Goal: Task Accomplishment & Management: Use online tool/utility

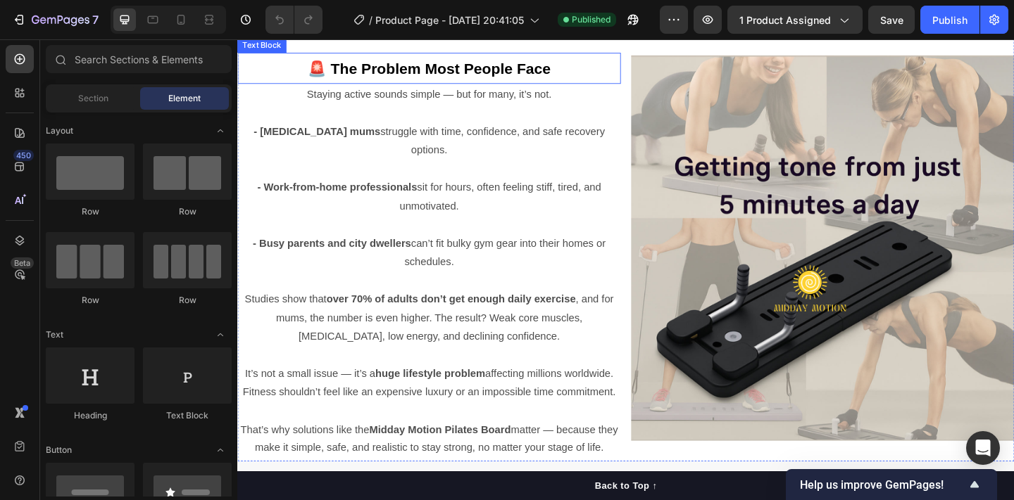
scroll to position [914, 0]
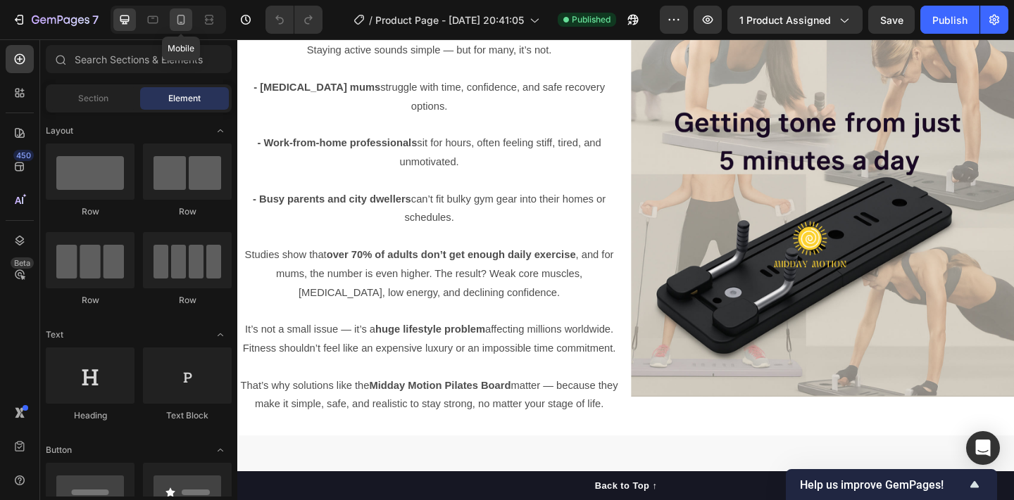
click at [182, 22] on icon at bounding box center [182, 22] width 4 height 1
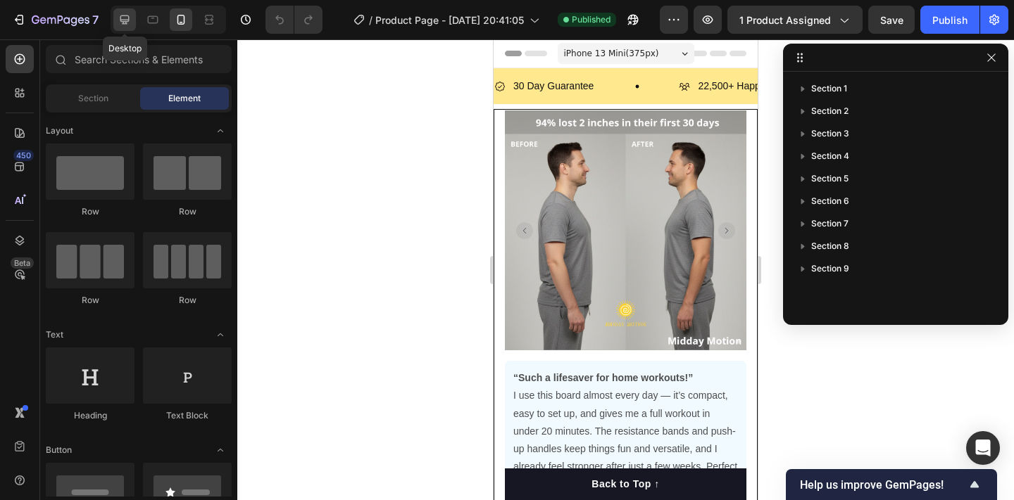
click at [125, 28] on div at bounding box center [124, 19] width 23 height 23
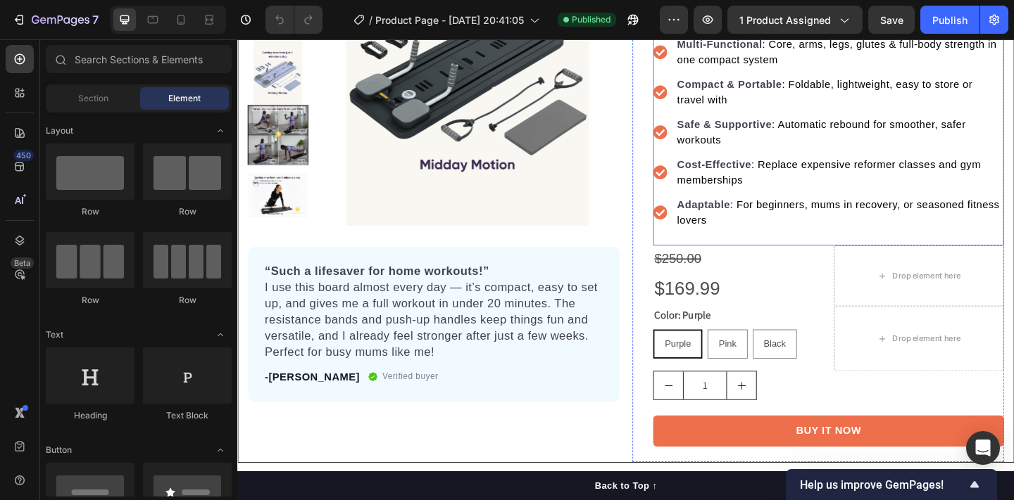
scroll to position [237, 0]
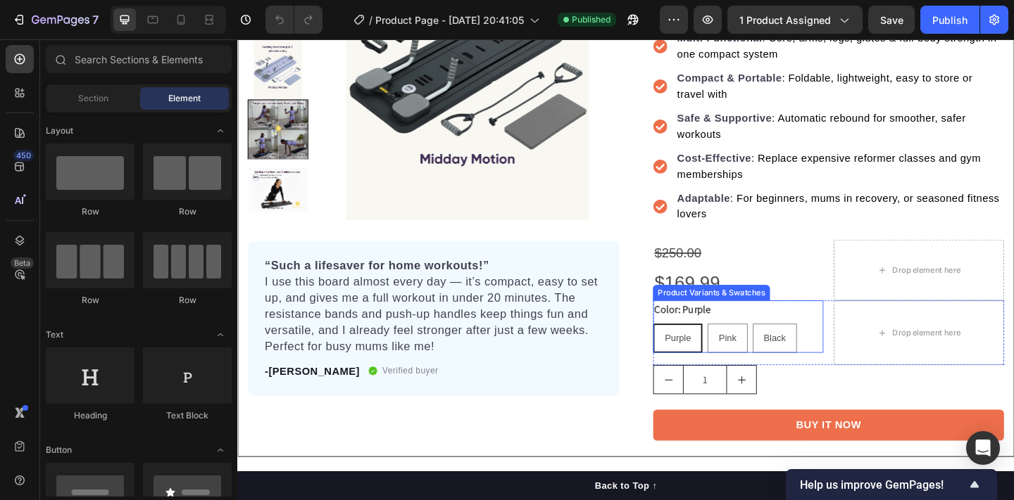
click at [753, 327] on legend "Color: Purple" at bounding box center [721, 334] width 64 height 20
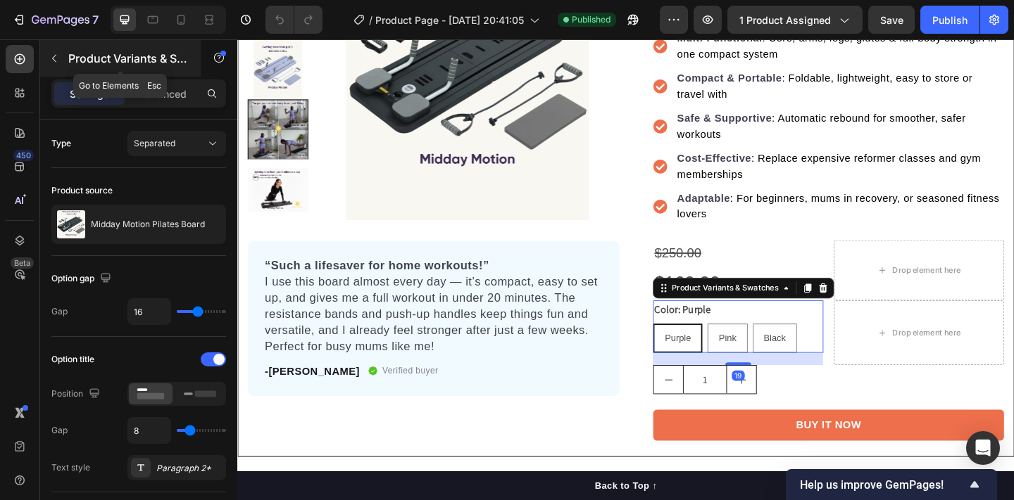
click at [56, 56] on icon "button" at bounding box center [54, 58] width 11 height 11
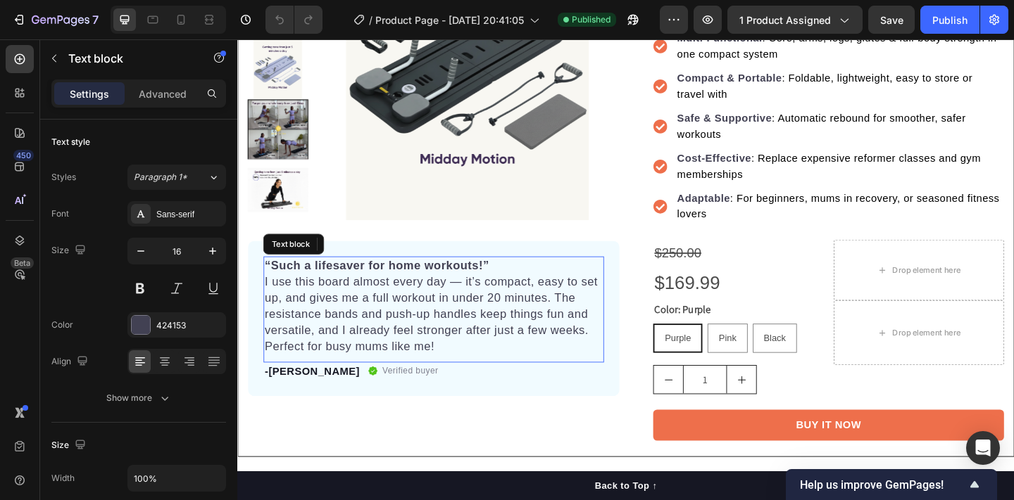
click at [517, 303] on span "I use this board almost every day — it’s compact, easy to set up, and gives me …" at bounding box center [448, 338] width 362 height 84
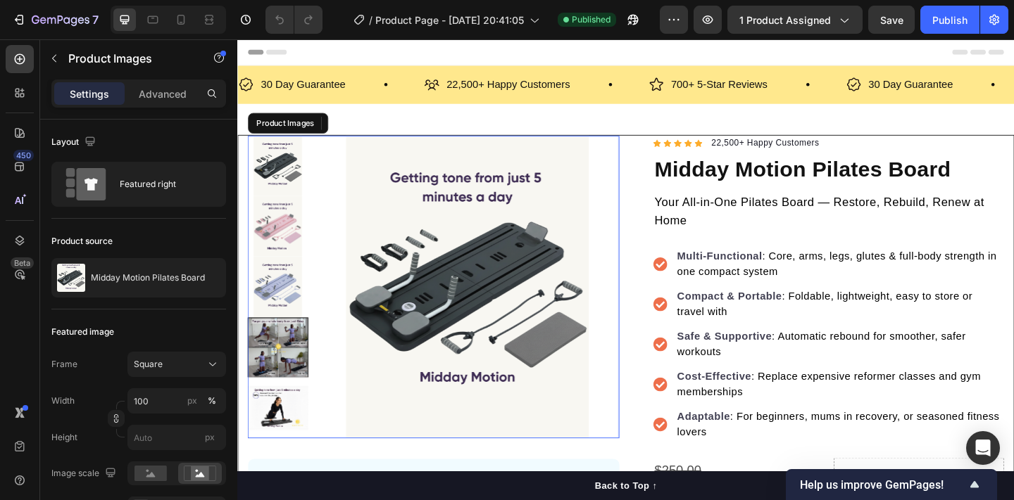
click at [353, 156] on img at bounding box center [487, 308] width 329 height 329
click at [417, 257] on img at bounding box center [487, 308] width 329 height 329
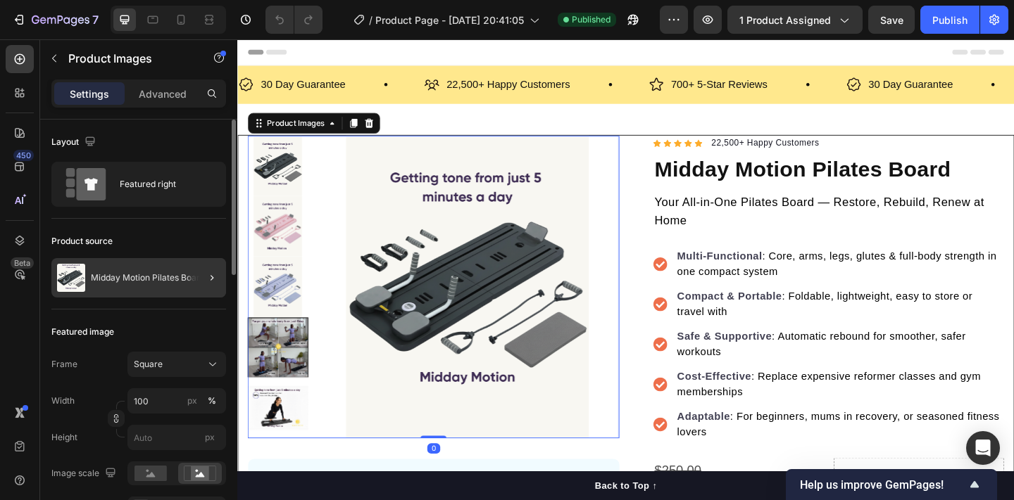
click at [201, 277] on div at bounding box center [206, 277] width 39 height 39
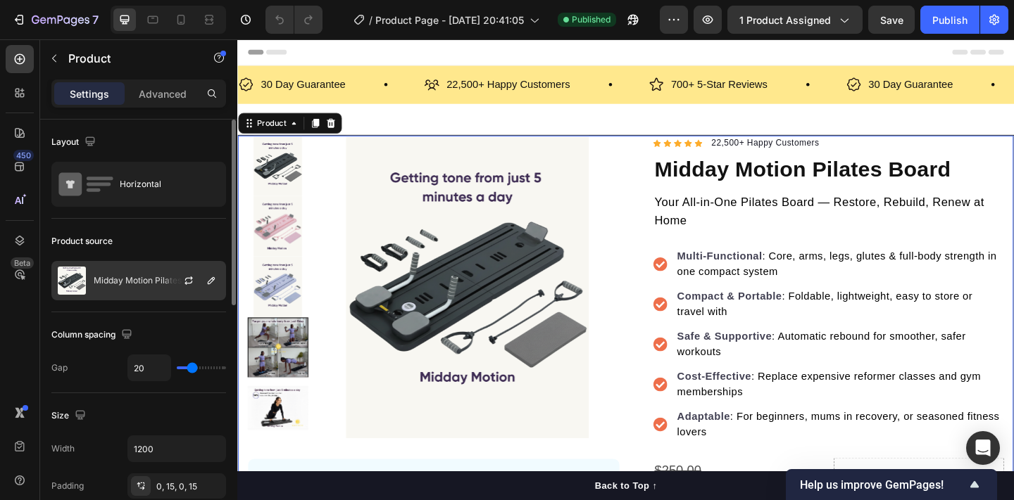
click at [169, 284] on div at bounding box center [194, 281] width 62 height 38
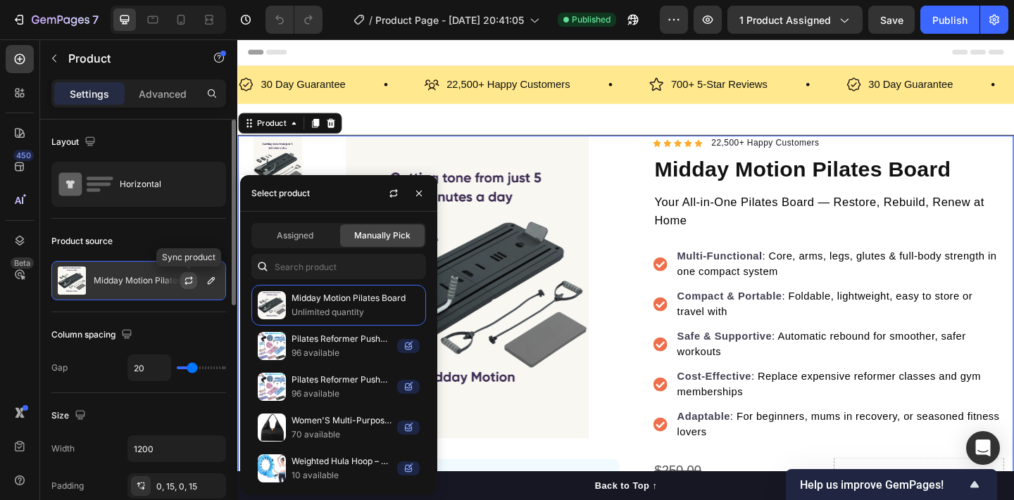
click at [185, 283] on icon "button" at bounding box center [188, 283] width 8 height 4
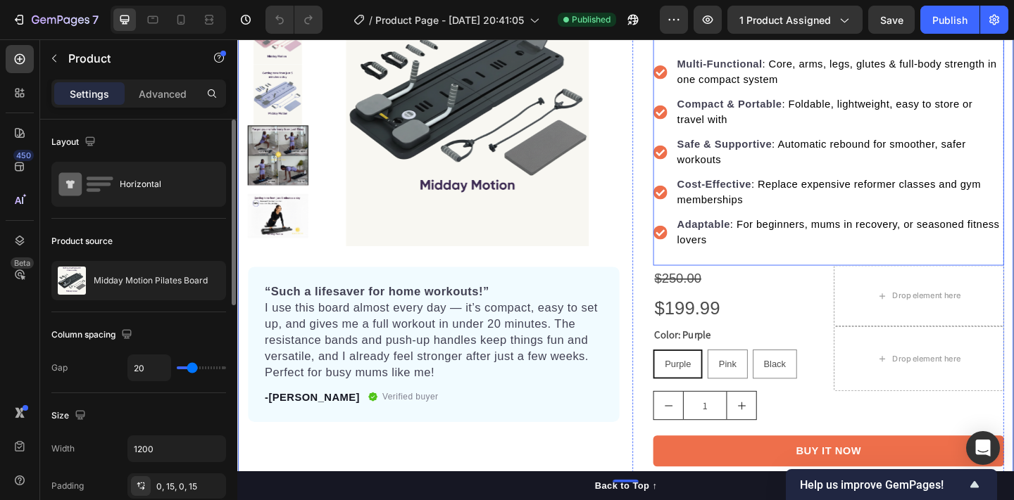
scroll to position [365, 0]
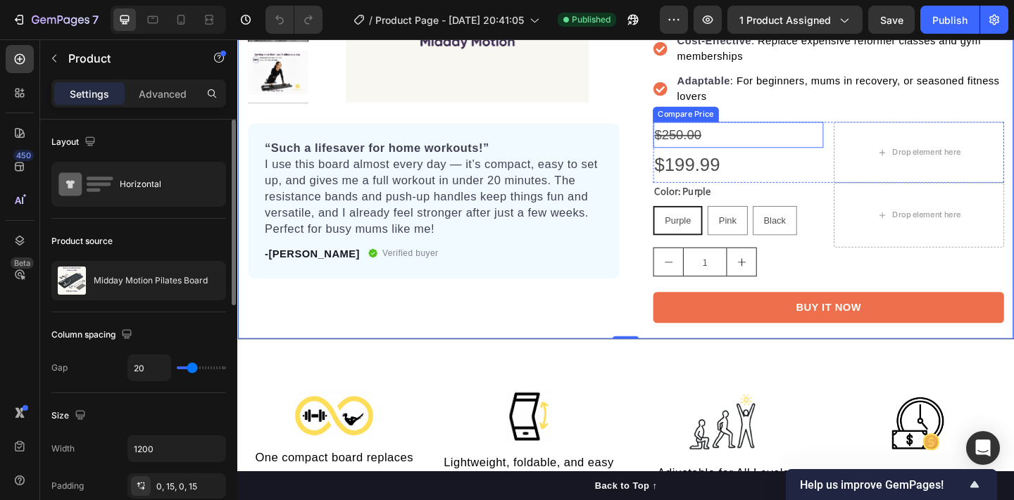
click at [731, 138] on div "$250.00" at bounding box center [781, 144] width 185 height 28
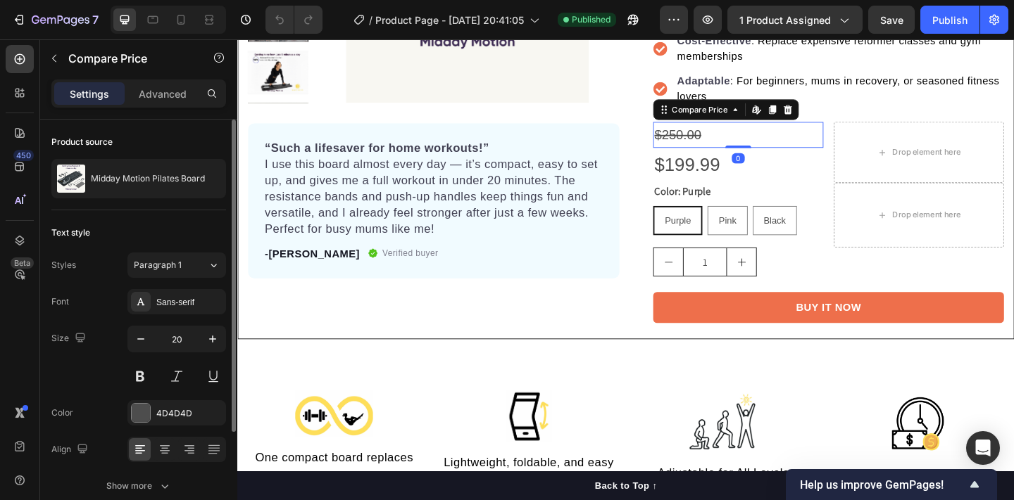
click at [741, 144] on div "$250.00" at bounding box center [781, 144] width 185 height 28
click at [760, 111] on div "Compare Price" at bounding box center [740, 116] width 66 height 13
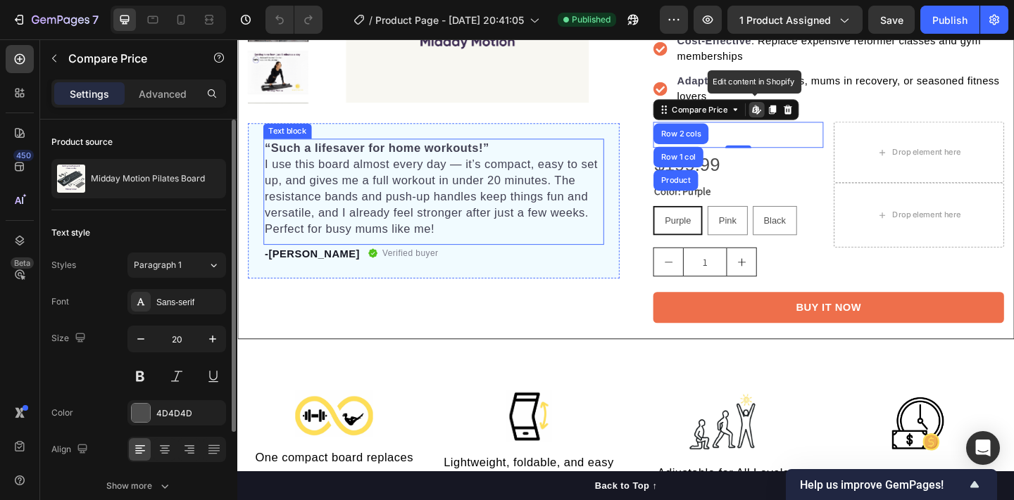
click at [540, 172] on span "I use this board almost every day — it’s compact, easy to set up, and gives me …" at bounding box center [448, 210] width 362 height 84
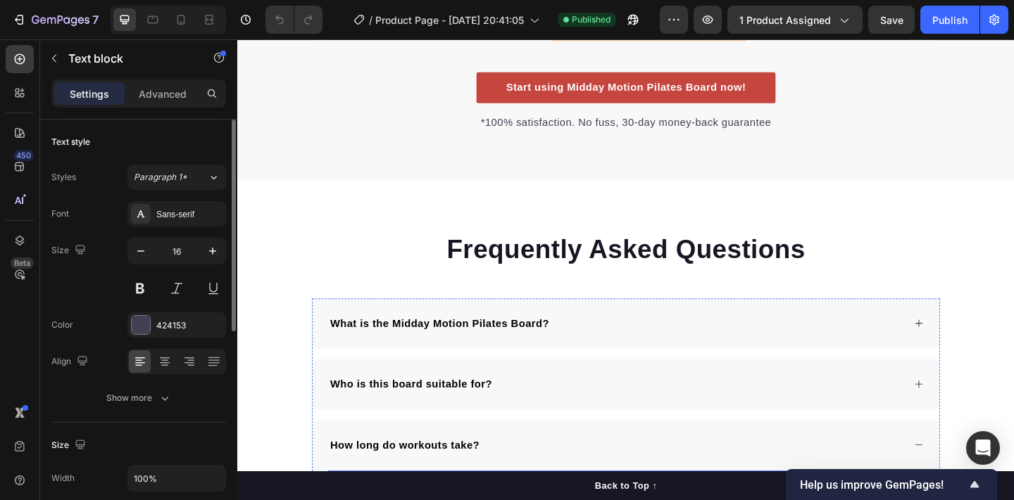
scroll to position [2671, 0]
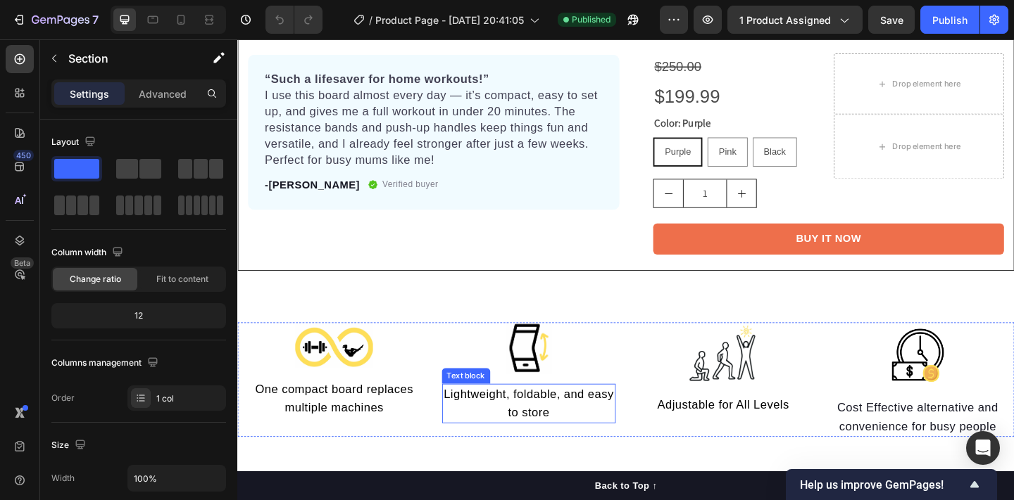
scroll to position [438, 0]
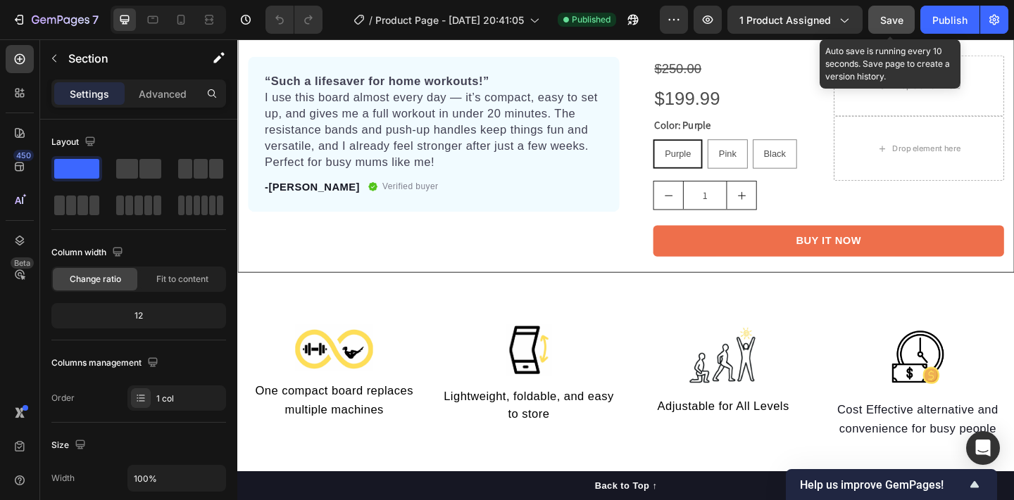
click at [883, 30] on button "Save" at bounding box center [891, 20] width 46 height 28
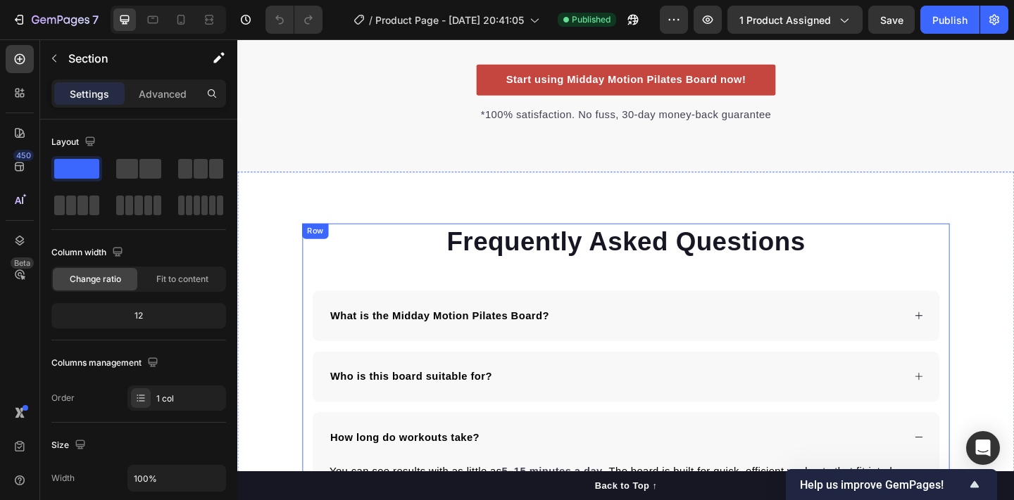
scroll to position [2670, 0]
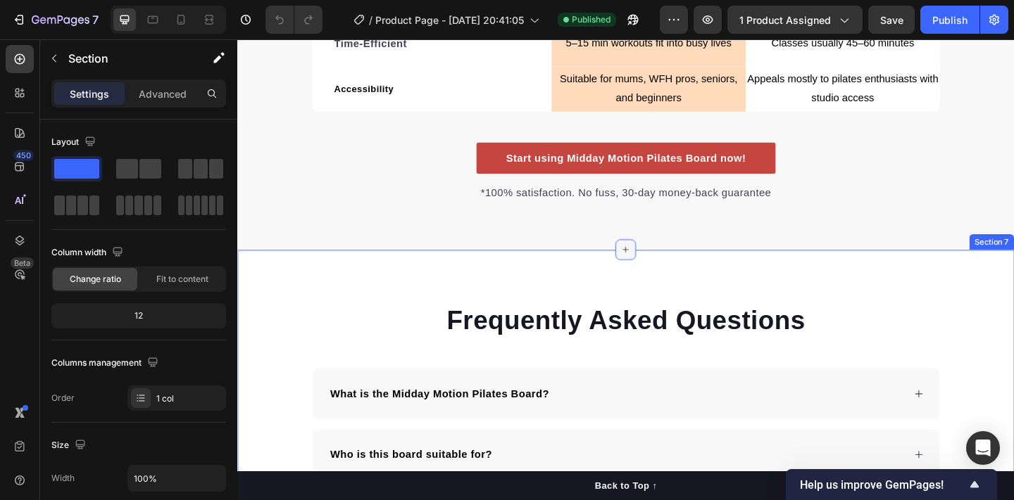
click at [653, 270] on div at bounding box center [659, 269] width 23 height 23
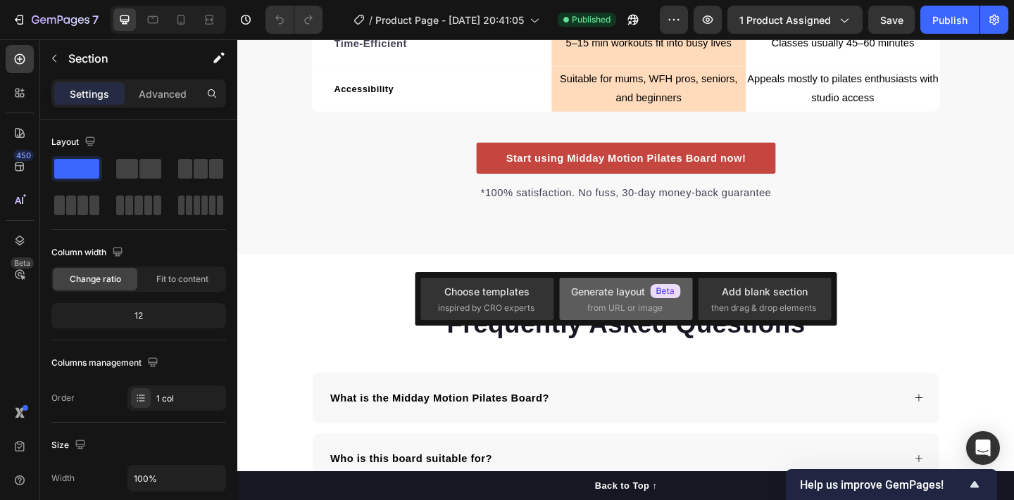
click at [593, 303] on span "from URL or image" at bounding box center [624, 308] width 75 height 13
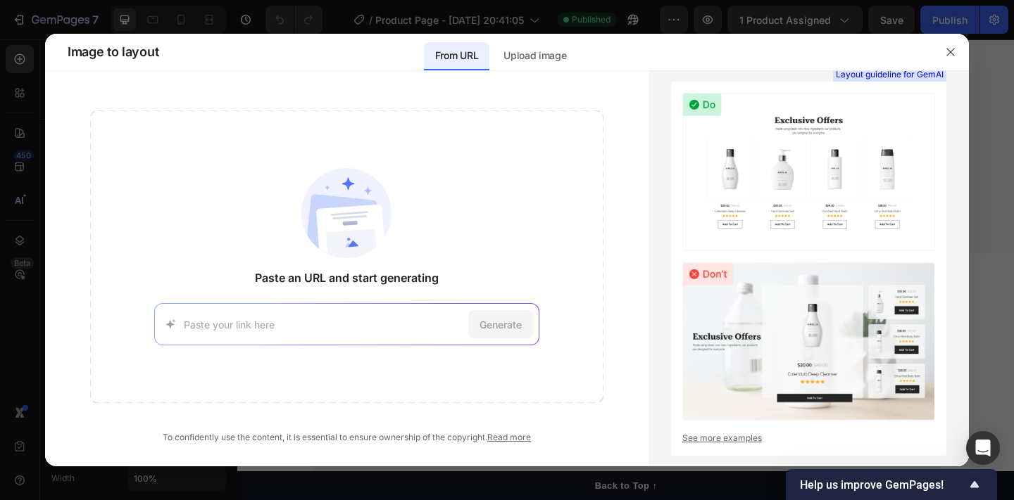
click at [356, 328] on input at bounding box center [323, 324] width 279 height 15
click at [515, 50] on p "Upload image" at bounding box center [534, 55] width 63 height 17
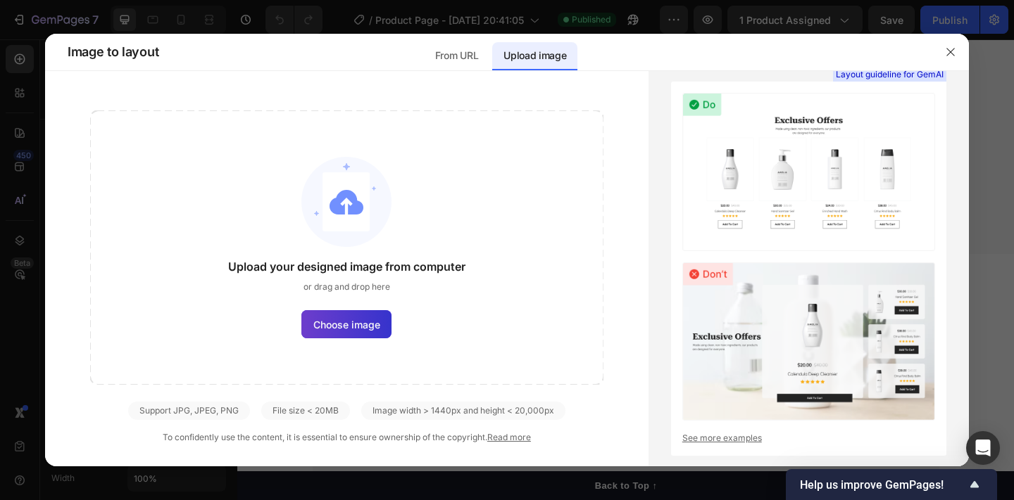
click at [344, 324] on span "Choose image" at bounding box center [346, 324] width 67 height 15
click at [0, 0] on input "Choose image" at bounding box center [0, 0] width 0 height 0
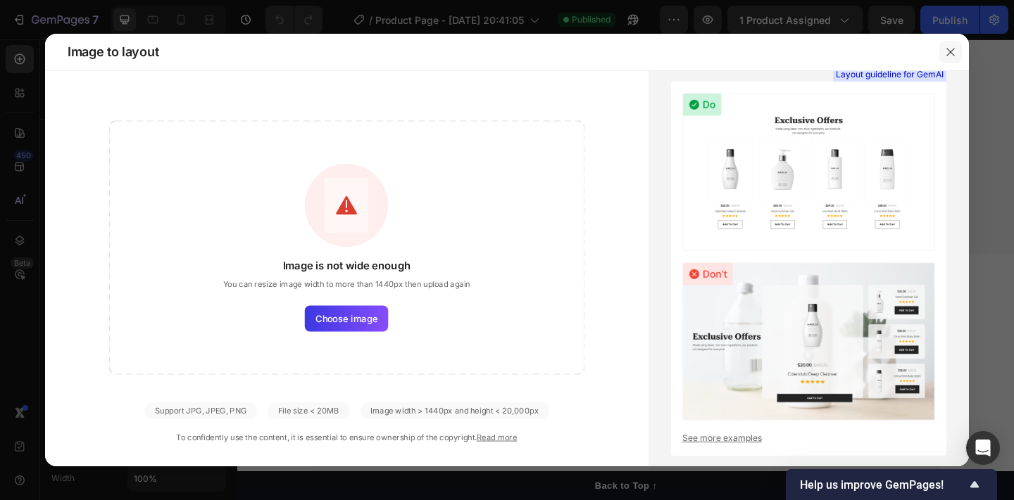
click at [949, 53] on icon "button" at bounding box center [950, 52] width 8 height 8
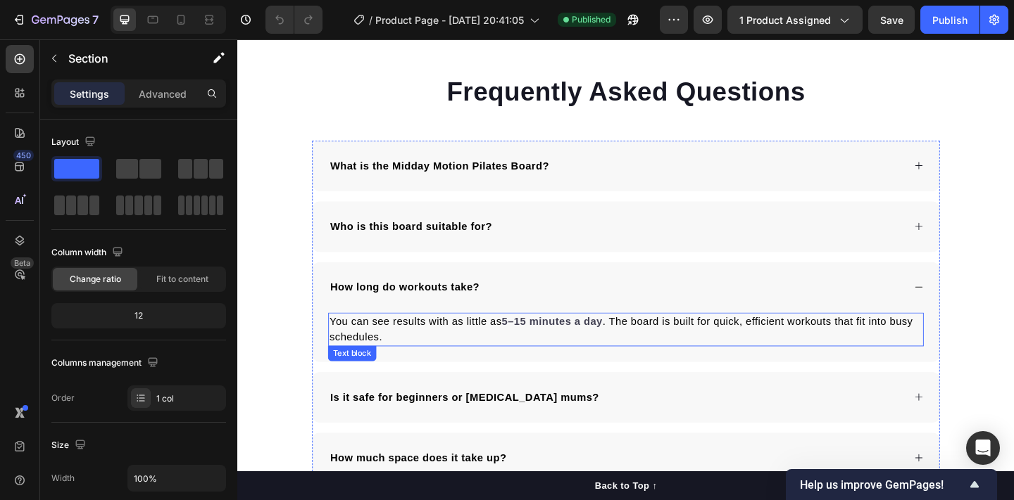
scroll to position [2742, 0]
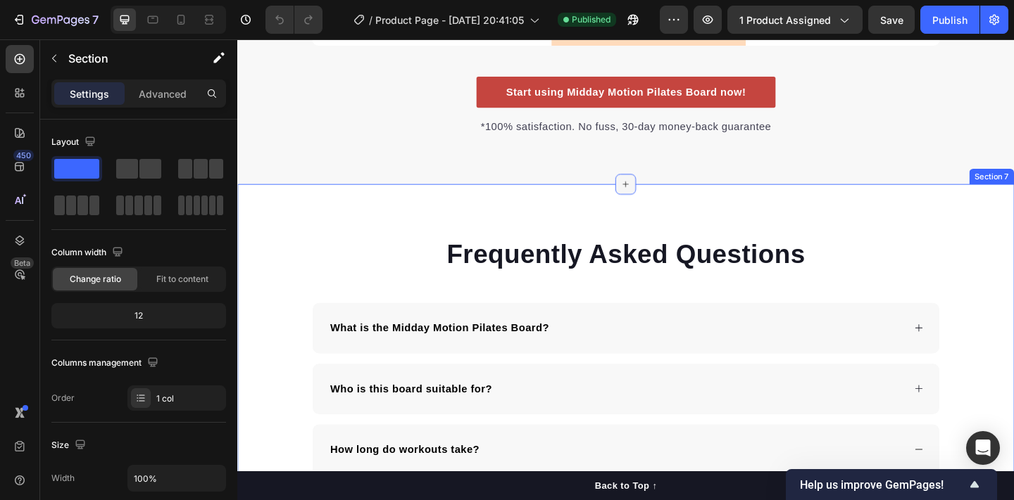
click at [656, 191] on icon at bounding box center [659, 196] width 11 height 11
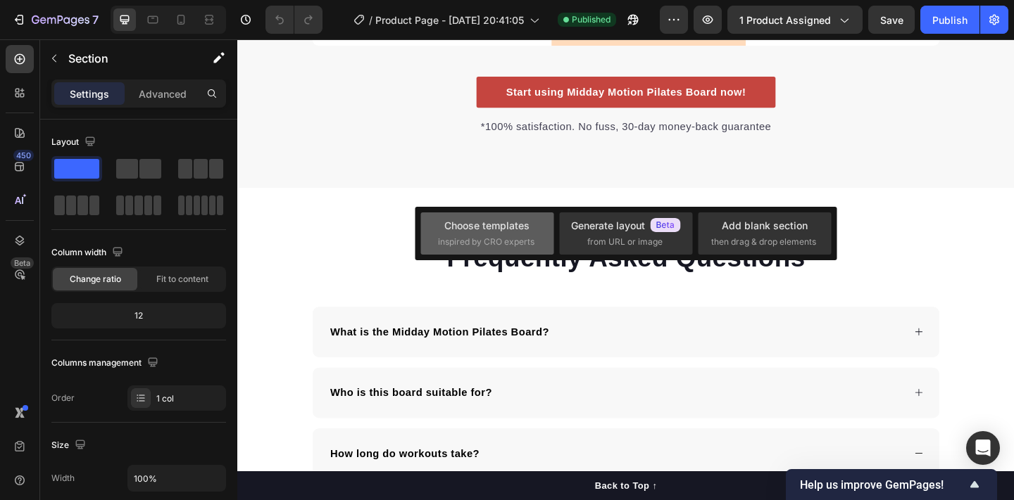
click at [528, 232] on div "Choose templates" at bounding box center [486, 225] width 85 height 15
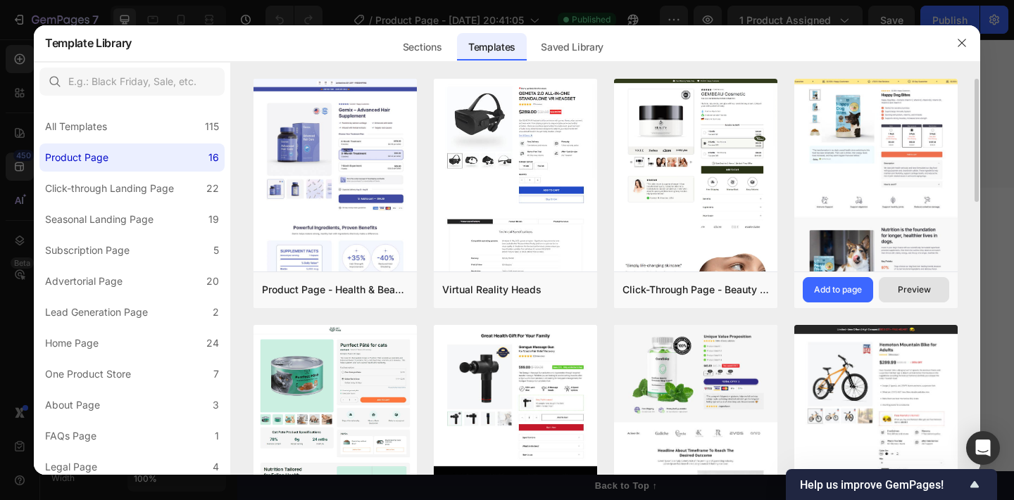
click at [902, 282] on button "Preview" at bounding box center [913, 289] width 70 height 25
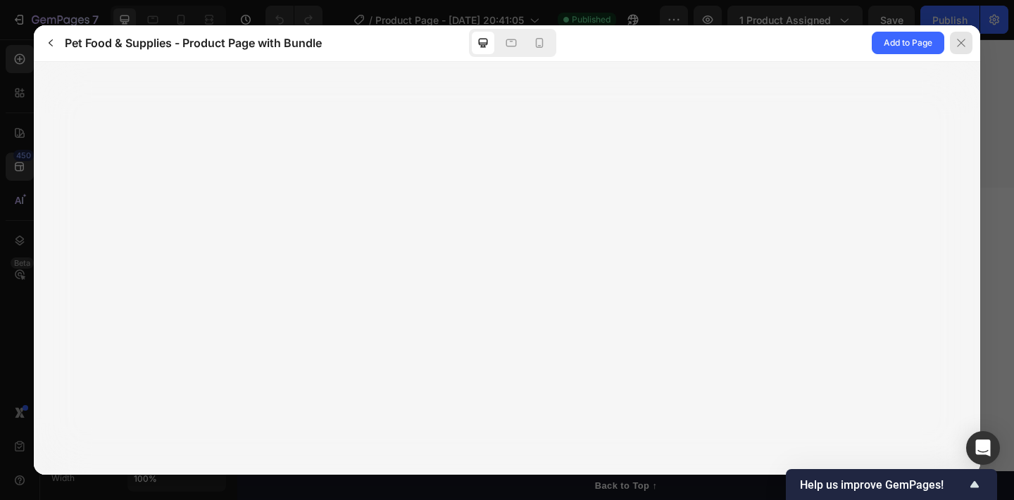
click at [964, 44] on icon at bounding box center [960, 42] width 11 height 11
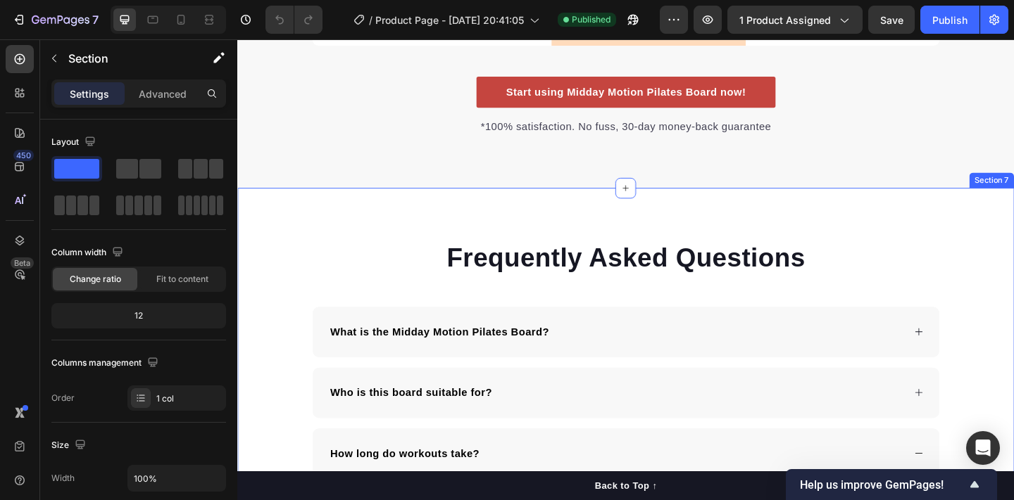
scroll to position [2690, 0]
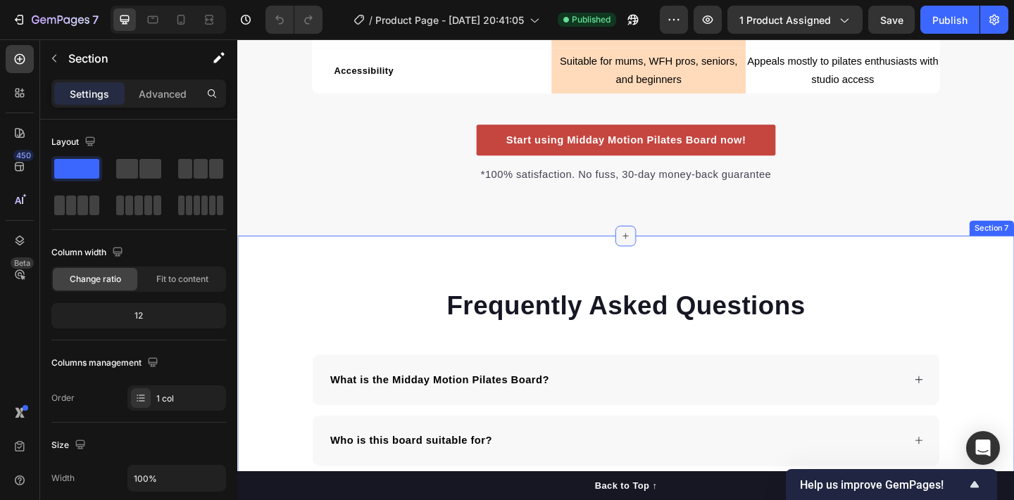
click at [654, 248] on icon at bounding box center [659, 253] width 11 height 11
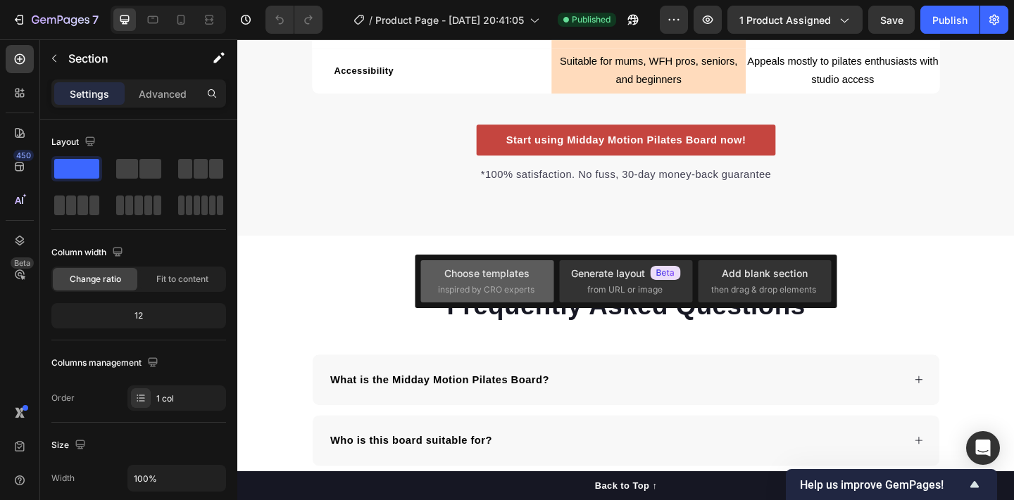
click at [489, 280] on div "Choose templates" at bounding box center [486, 273] width 85 height 15
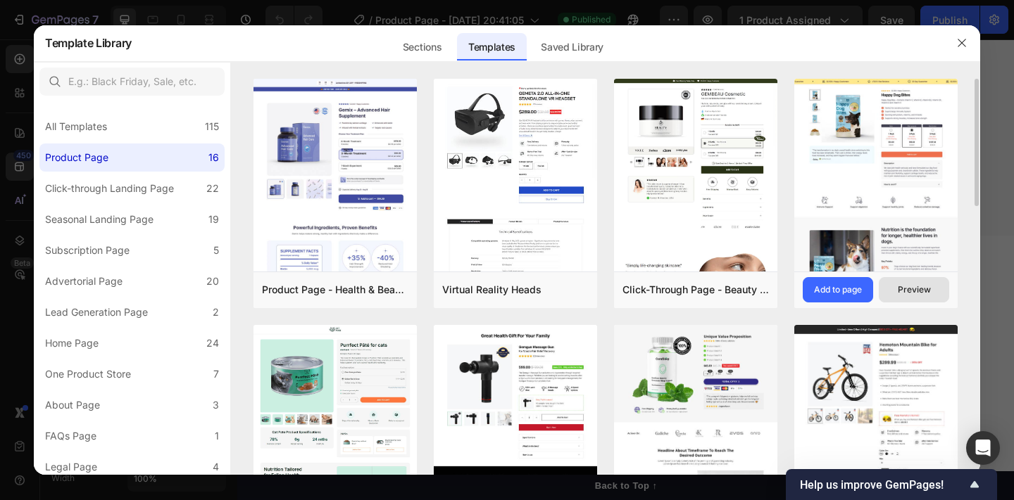
click at [904, 291] on div "Preview" at bounding box center [914, 290] width 33 height 13
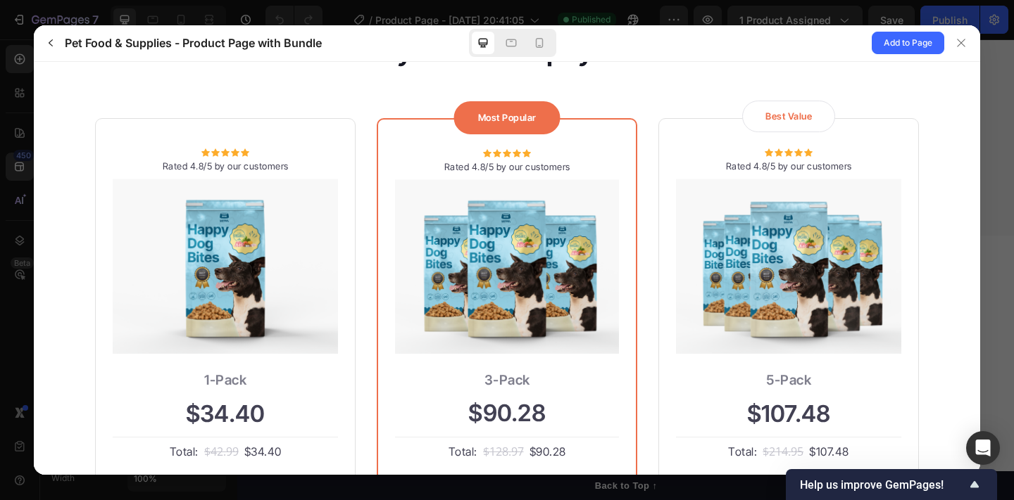
scroll to position [2885, 0]
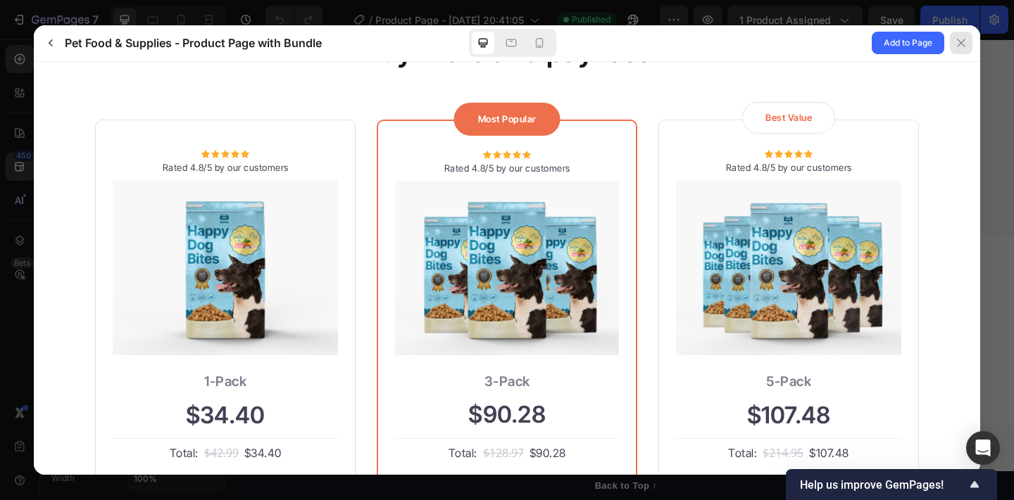
click at [961, 44] on icon at bounding box center [960, 42] width 11 height 11
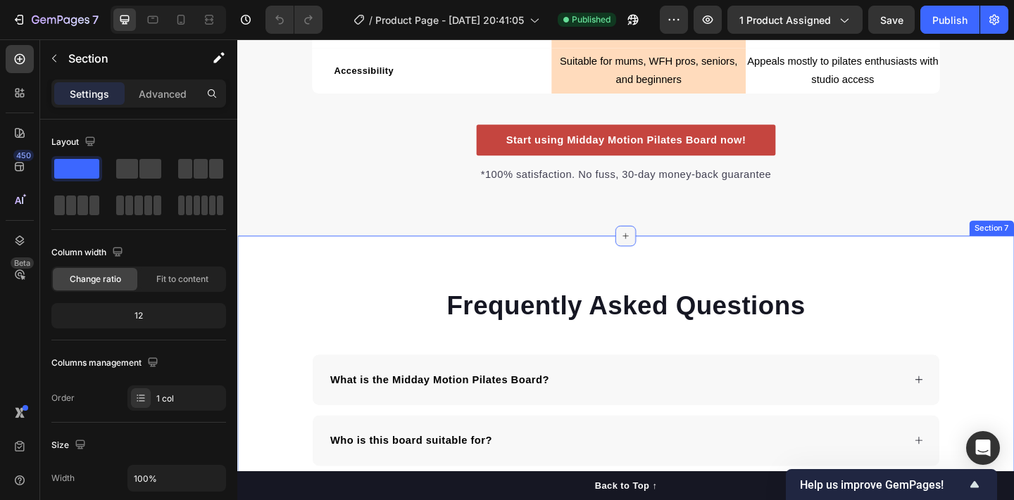
click at [657, 252] on icon at bounding box center [659, 253] width 11 height 11
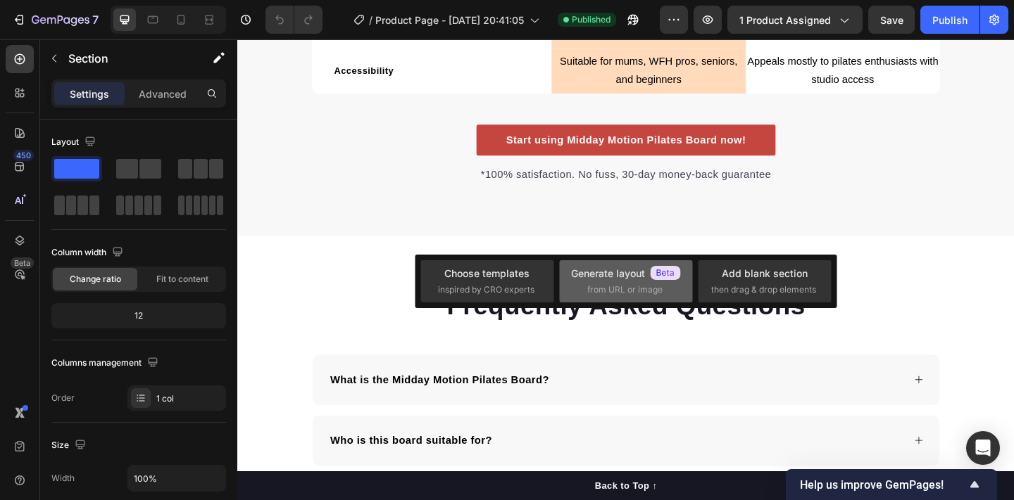
click at [633, 282] on div "Generate layout from URL or image" at bounding box center [626, 281] width 110 height 30
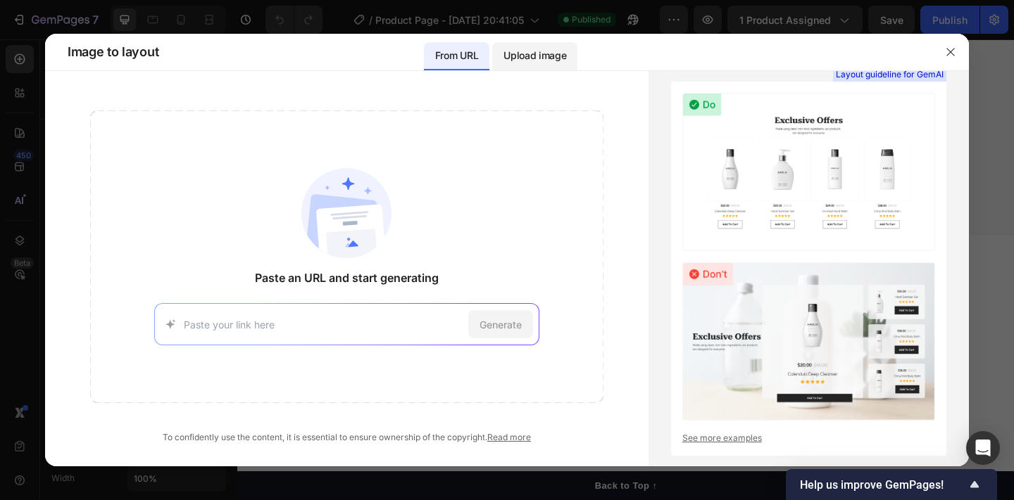
click at [524, 55] on p "Upload image" at bounding box center [534, 55] width 63 height 17
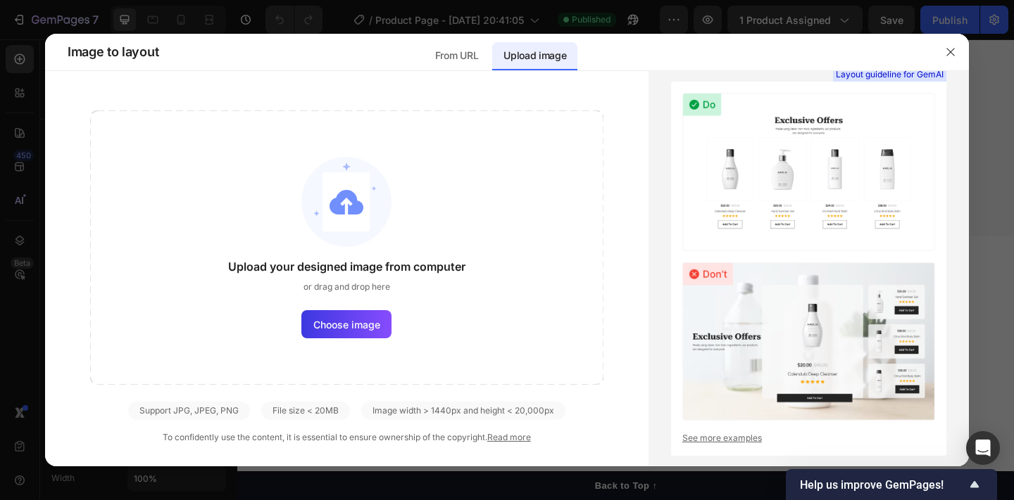
click at [336, 339] on div "Upload your designed image from computer or drag and drop here Choose image" at bounding box center [346, 248] width 513 height 275
click at [337, 313] on label "Choose image" at bounding box center [346, 324] width 90 height 28
click at [0, 0] on input "Choose image" at bounding box center [0, 0] width 0 height 0
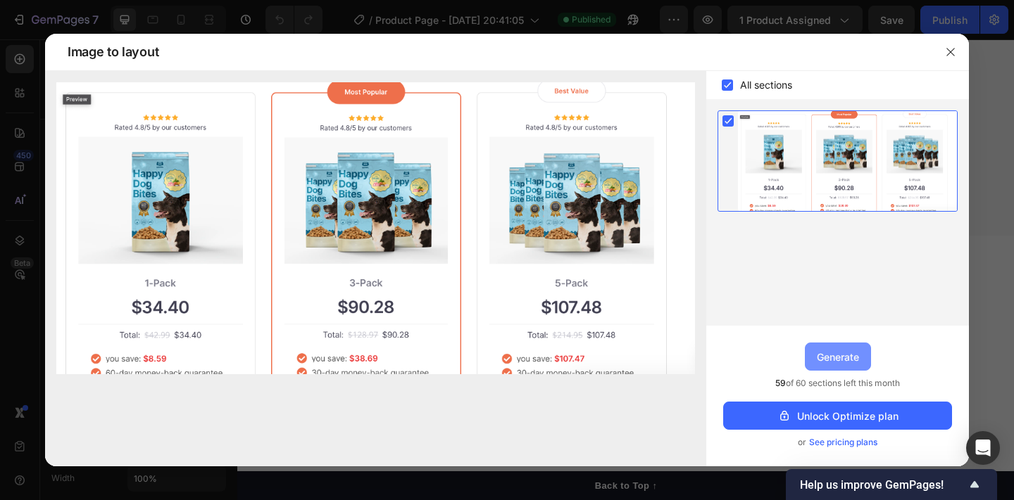
click at [831, 355] on div "Generate" at bounding box center [838, 357] width 42 height 15
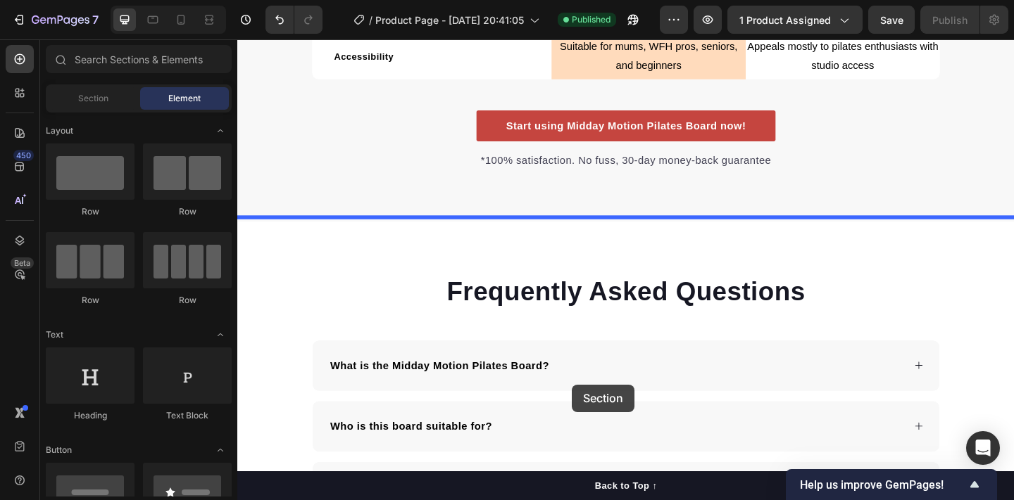
scroll to position [2764, 0]
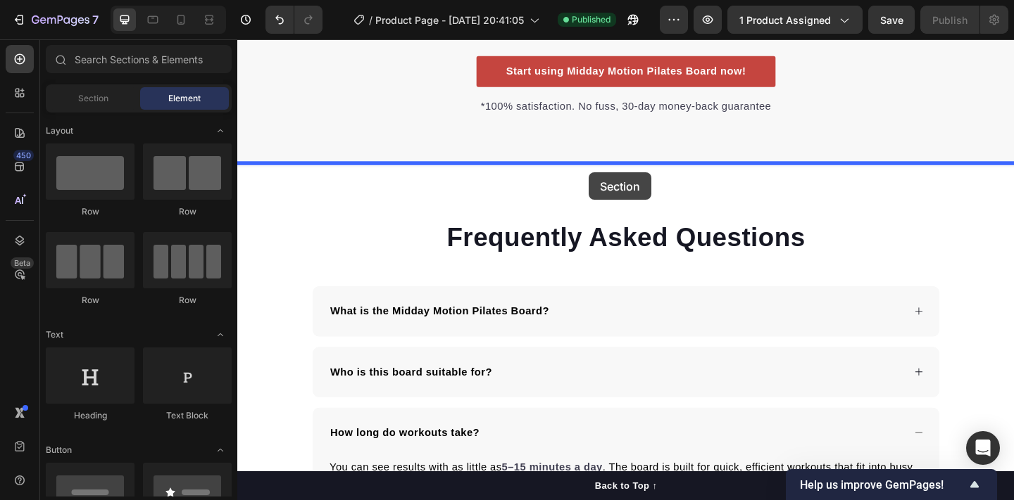
drag, startPoint x: 635, startPoint y: 179, endPoint x: 619, endPoint y: 184, distance: 16.5
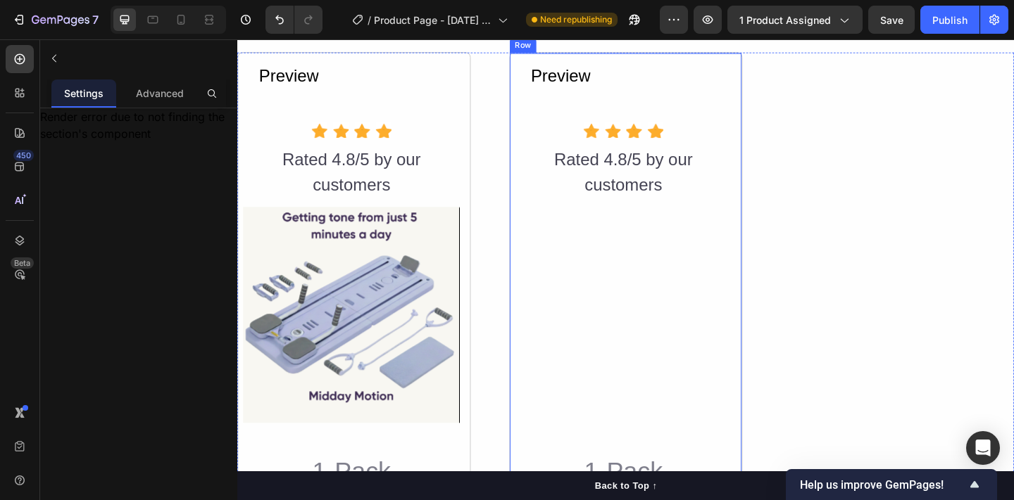
scroll to position [2850, 0]
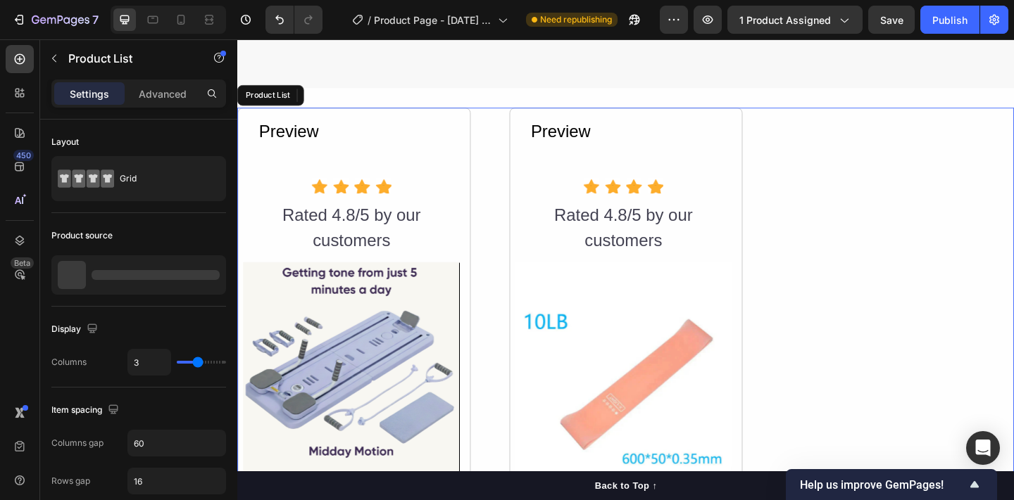
click at [864, 199] on div "Preview Button Icon Icon Icon Icon Icon List Hoz Rated 4.8/5 by our customers T…" at bounding box center [659, 480] width 845 height 732
